Goal: Use online tool/utility: Utilize a website feature to perform a specific function

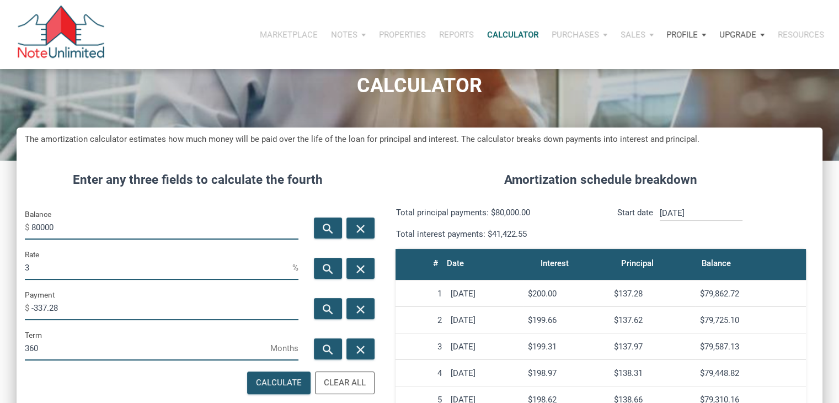
scroll to position [547, 806]
click at [61, 231] on input "80000" at bounding box center [164, 227] width 267 height 25
type input "8"
type input "40000"
click at [324, 308] on icon "search" at bounding box center [328, 309] width 13 height 14
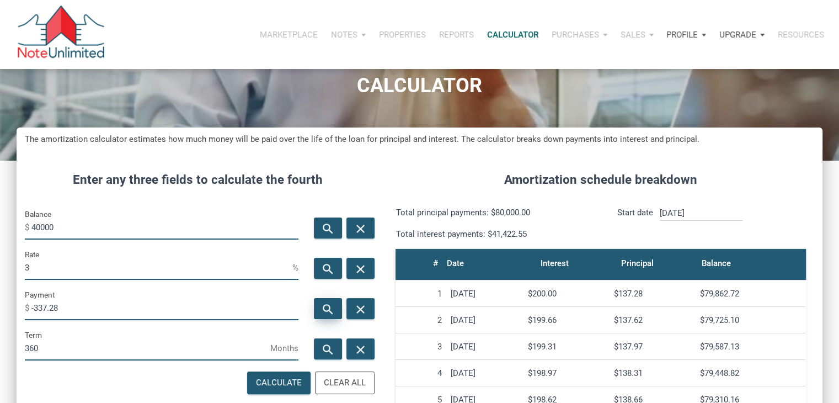
type input "-168.64"
click at [228, 261] on input "3" at bounding box center [159, 267] width 268 height 25
type input "4"
click at [318, 299] on div "search" at bounding box center [328, 308] width 28 height 21
type input "-190.97"
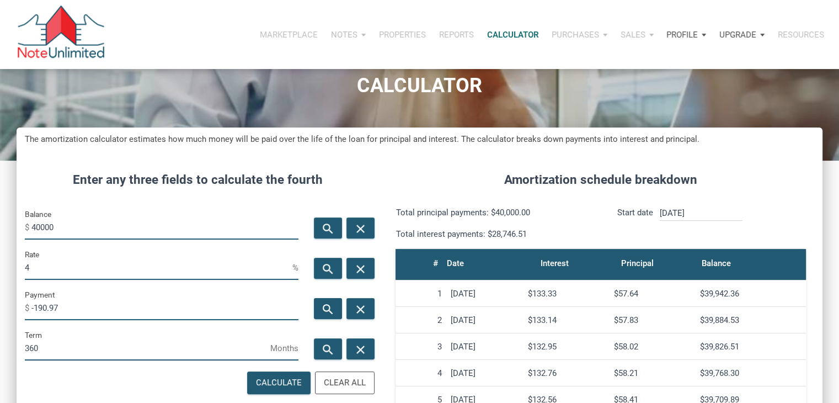
click at [243, 265] on input "4" at bounding box center [159, 267] width 268 height 25
type input "6"
type input "5"
click at [334, 301] on div "search" at bounding box center [328, 308] width 28 height 21
type input "-214.73"
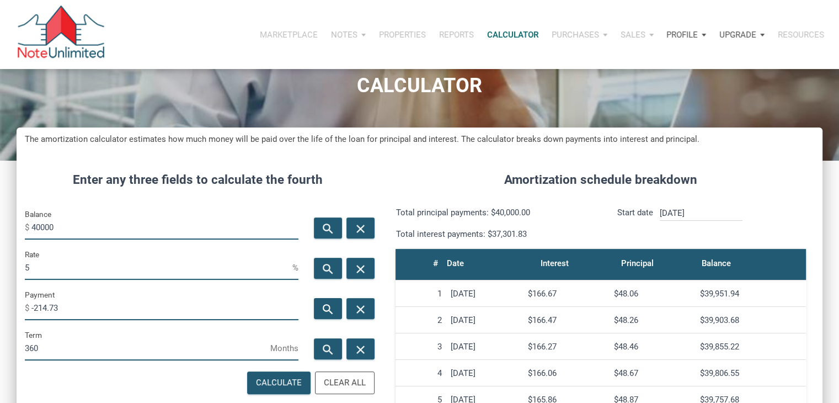
click at [117, 269] on input "5" at bounding box center [159, 267] width 268 height 25
type input "2"
type input "3"
click at [334, 303] on icon "search" at bounding box center [328, 309] width 13 height 14
type input "-168.64"
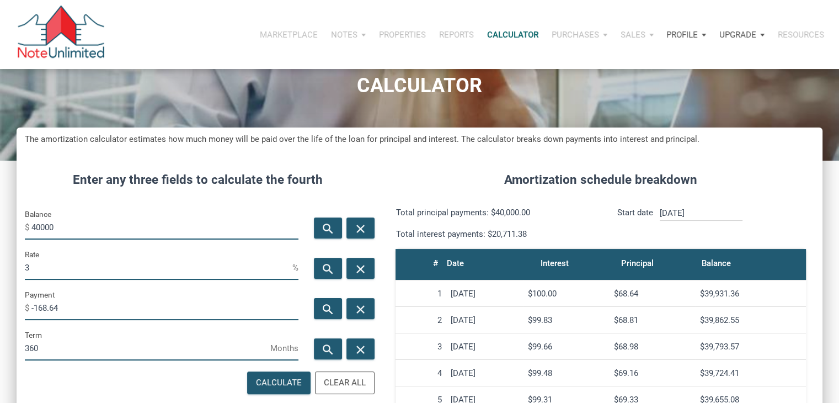
click at [209, 272] on input "3" at bounding box center [159, 267] width 268 height 25
type input "4"
click at [344, 308] on div "search close" at bounding box center [343, 308] width 72 height 40
click at [336, 307] on div "search" at bounding box center [328, 308] width 28 height 21
type input "-190.97"
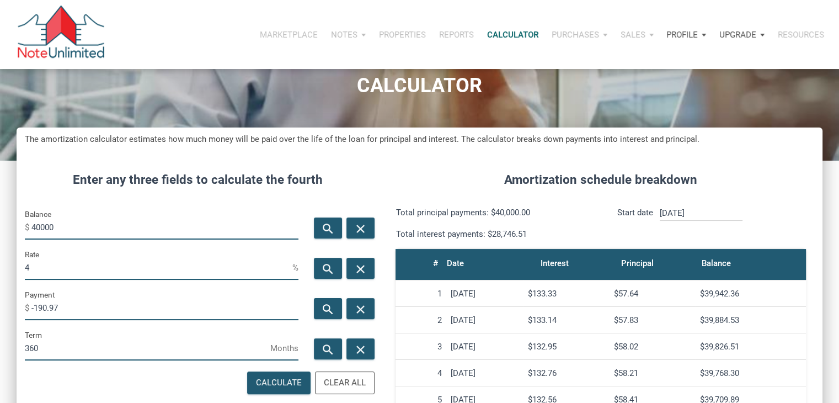
click at [64, 232] on input "40000" at bounding box center [164, 227] width 267 height 25
type input "66000"
click at [321, 299] on div "search" at bounding box center [328, 308] width 28 height 21
type input "-315.09"
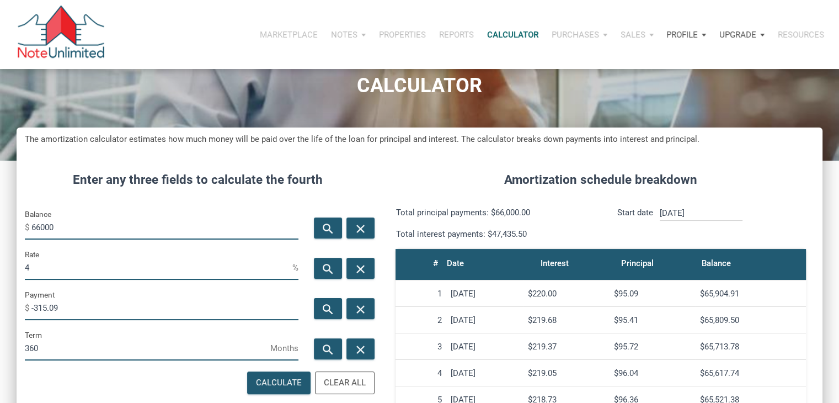
click at [187, 257] on input "4" at bounding box center [159, 267] width 268 height 25
type input "6"
type input "5"
click at [331, 305] on icon "search" at bounding box center [328, 309] width 13 height 14
type input "-354.3"
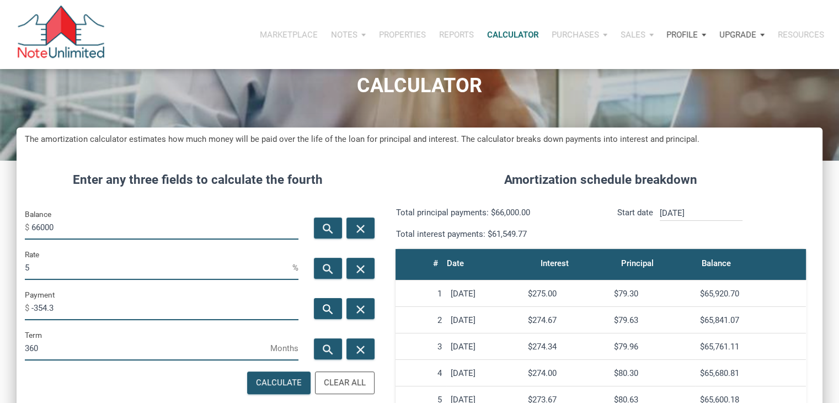
click at [108, 232] on input "66000" at bounding box center [164, 227] width 267 height 25
type input "2489000"
click at [330, 306] on icon "search" at bounding box center [328, 309] width 13 height 14
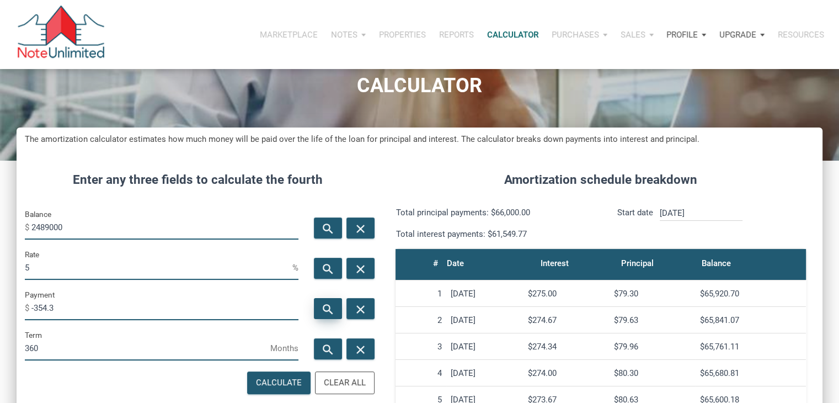
type input "-13361.49"
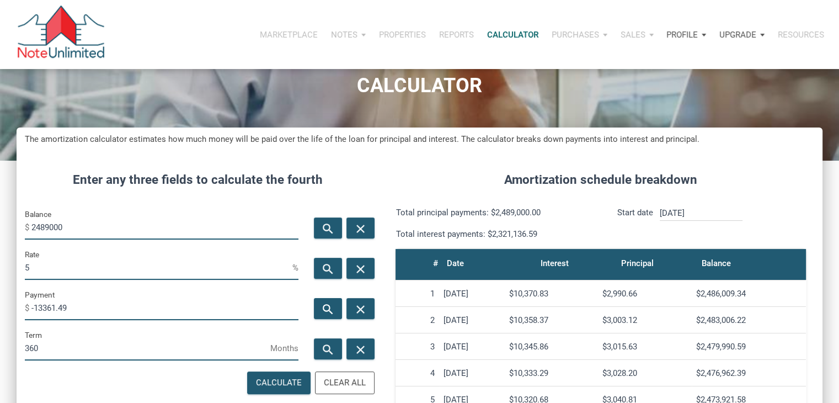
click at [179, 265] on input "5" at bounding box center [159, 267] width 268 height 25
type input "4"
click at [331, 310] on icon "search" at bounding box center [328, 309] width 13 height 14
type input "-11882.87"
